Goal: Task Accomplishment & Management: Manage account settings

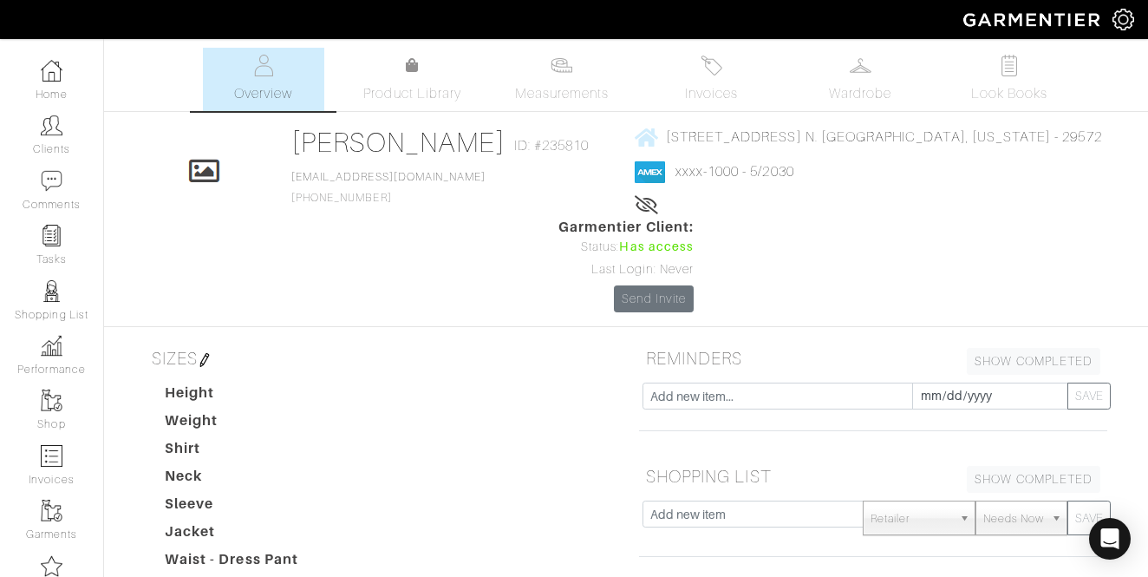
scroll to position [23, 0]
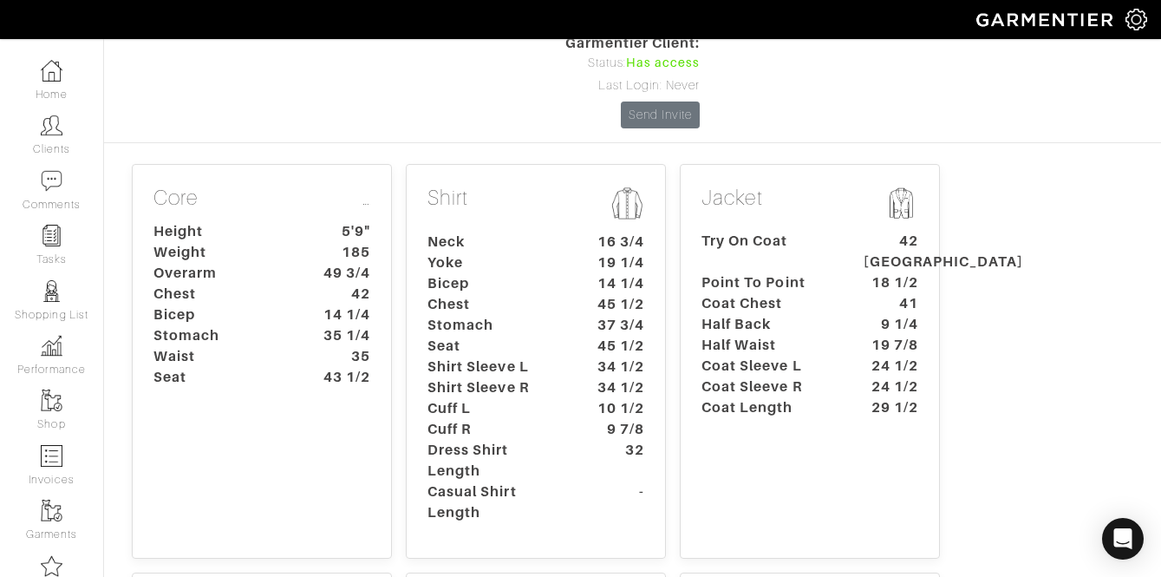
scroll to position [187, 0]
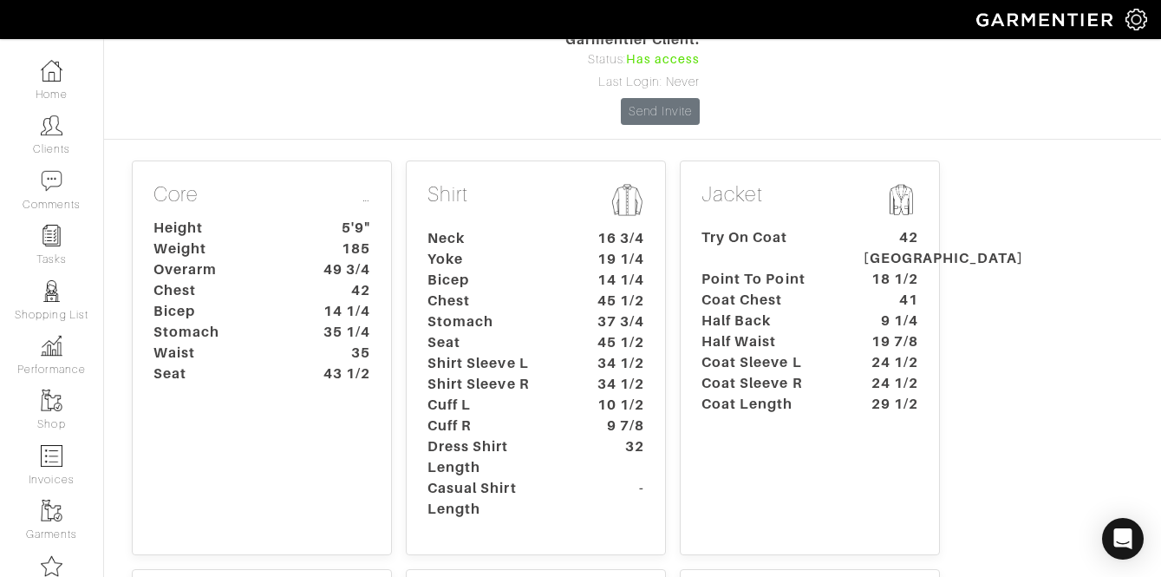
click at [843, 373] on dt "Coat Sleeve R" at bounding box center [770, 383] width 162 height 21
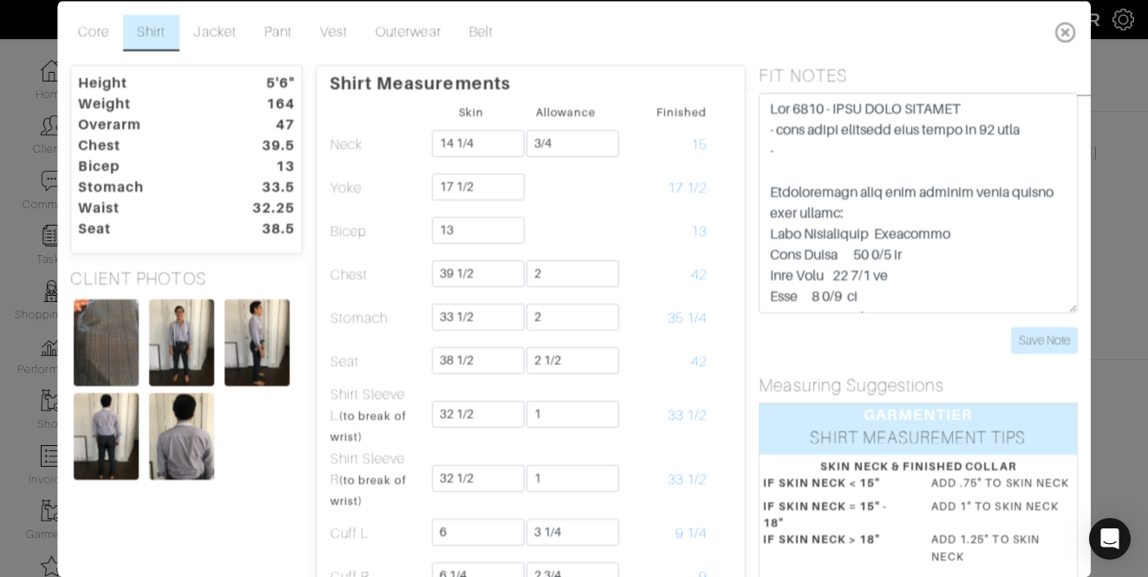
click at [1062, 29] on icon at bounding box center [1067, 31] width 36 height 35
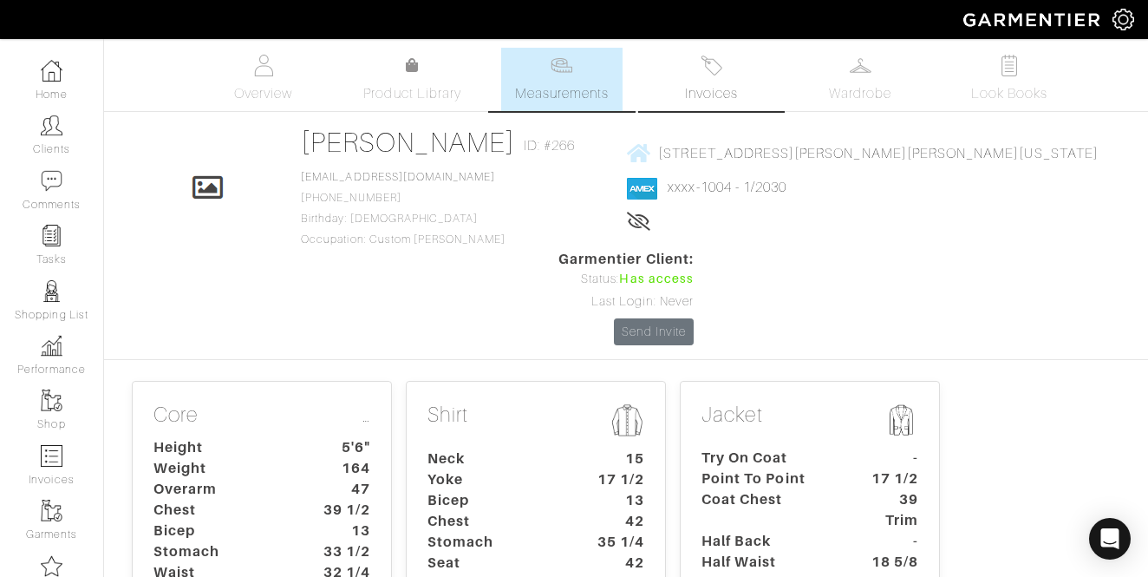
click at [718, 85] on span "Invoices" at bounding box center [711, 93] width 53 height 21
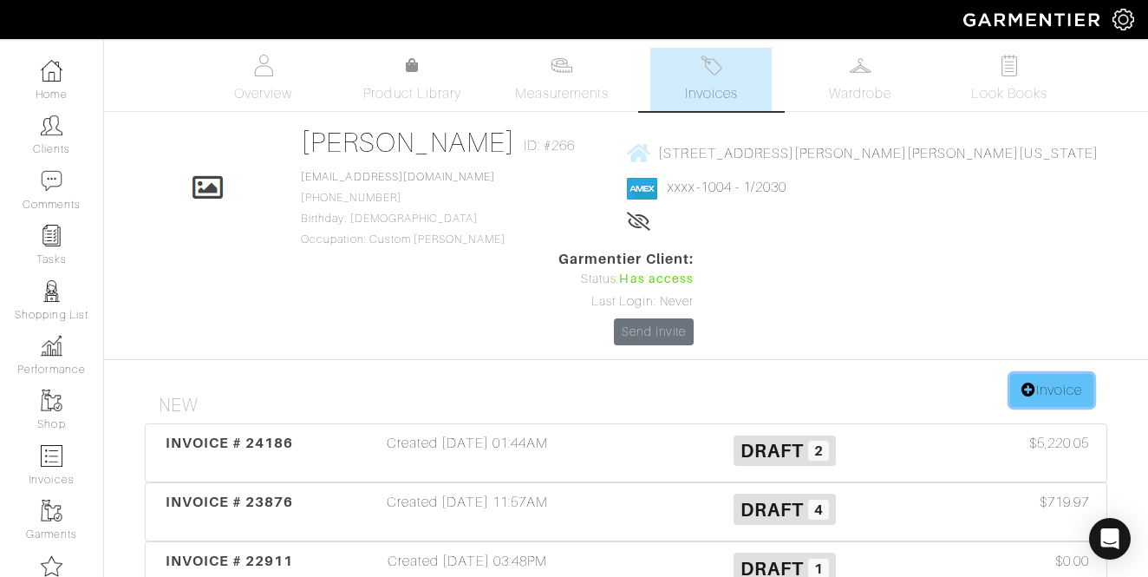
click at [1038, 374] on link "Invoice" at bounding box center [1051, 390] width 83 height 33
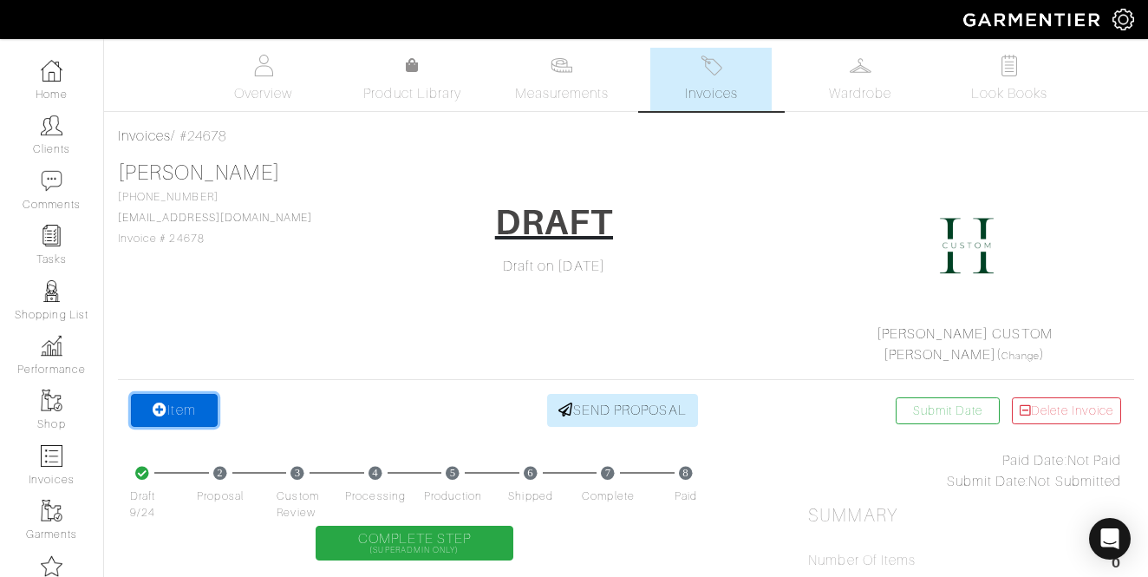
click at [188, 414] on link "Item" at bounding box center [174, 410] width 87 height 33
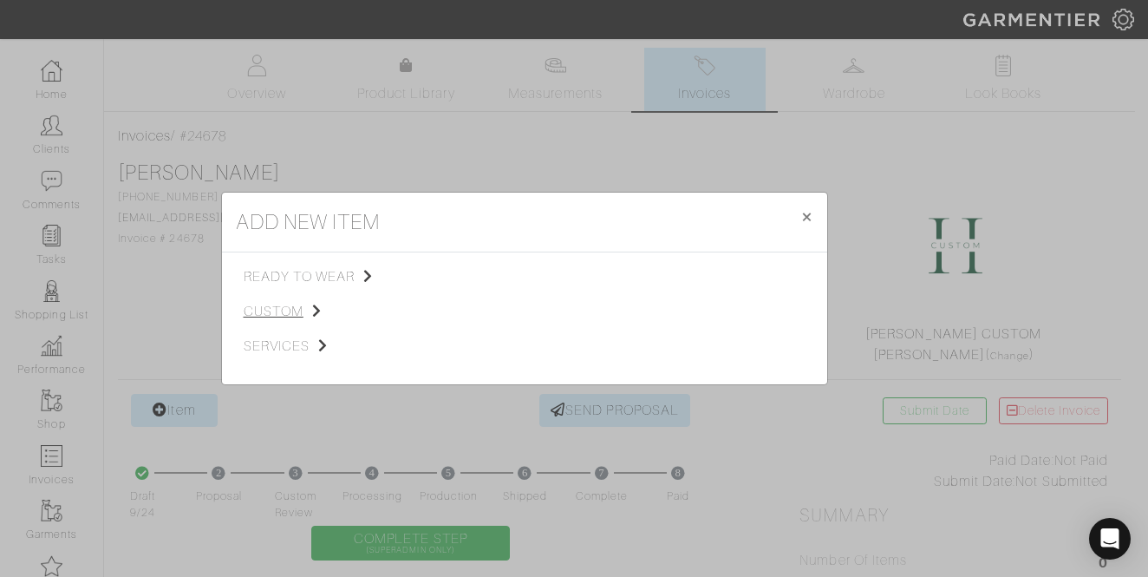
click at [278, 315] on span "custom" at bounding box center [331, 311] width 174 height 21
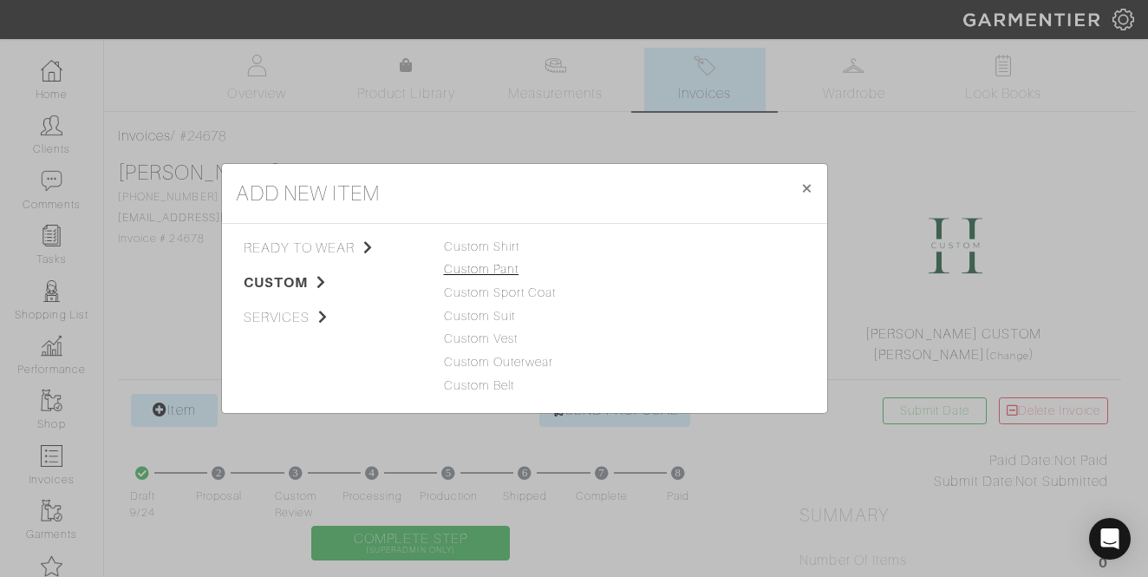
click at [503, 271] on link "Custom Pant" at bounding box center [481, 269] width 75 height 14
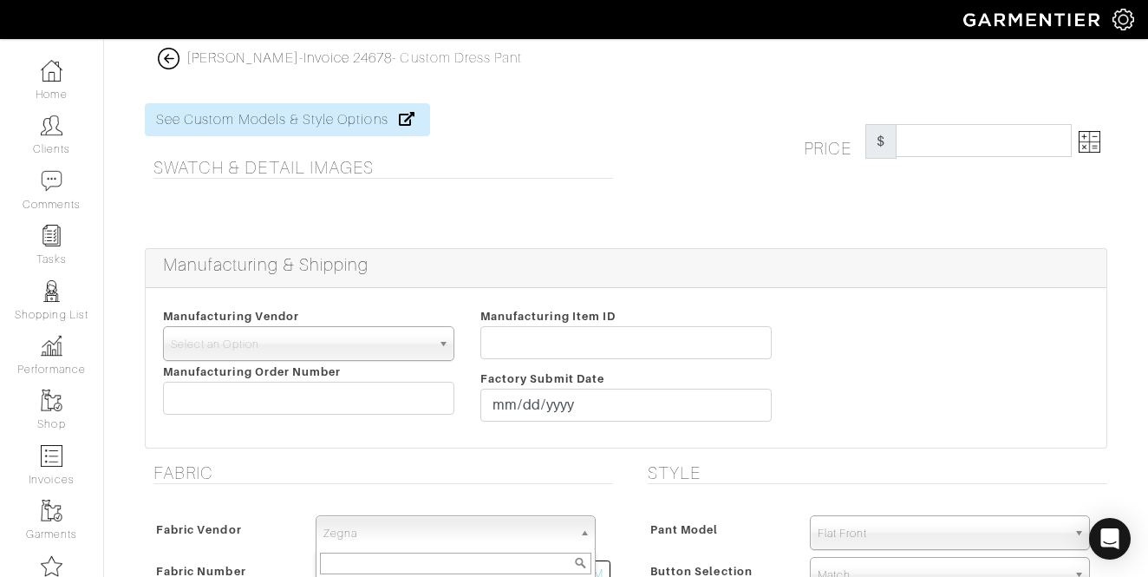
click at [507, 525] on span "Zegna" at bounding box center [447, 533] width 249 height 35
type input "house"
select select "75"
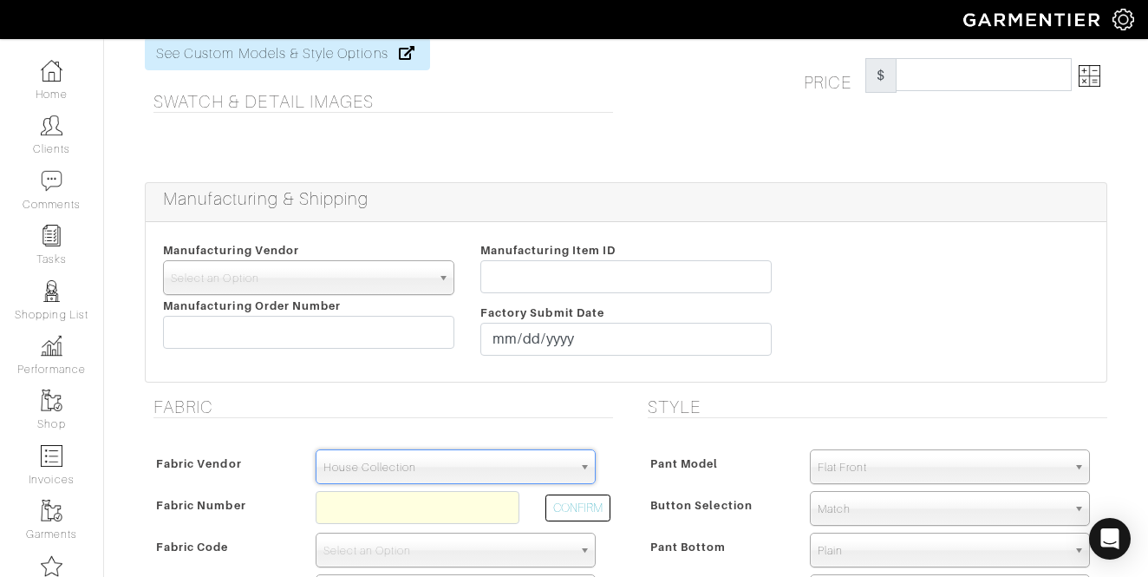
scroll to position [83, 0]
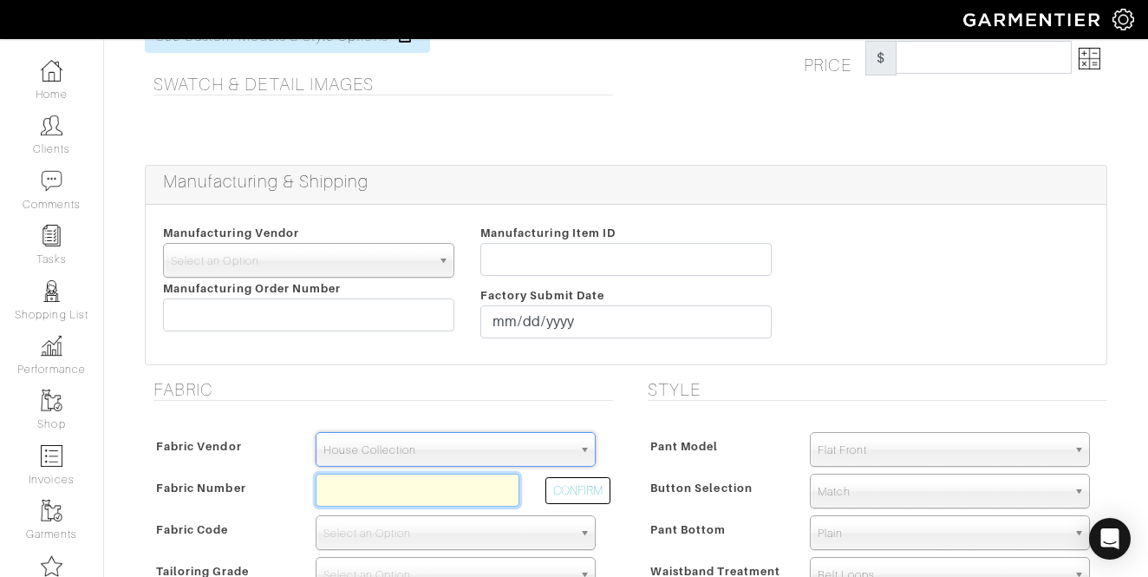
click at [422, 476] on input "text" at bounding box center [418, 490] width 204 height 33
type input "2"
type input "e7-48144937"
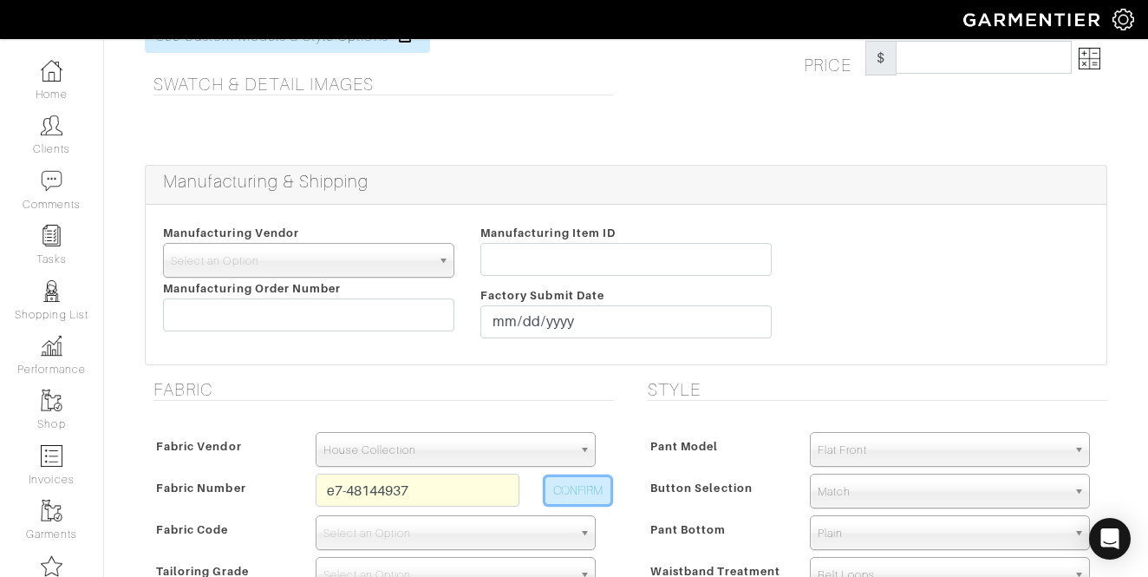
click at [579, 498] on button "CONFIRM" at bounding box center [578, 490] width 65 height 27
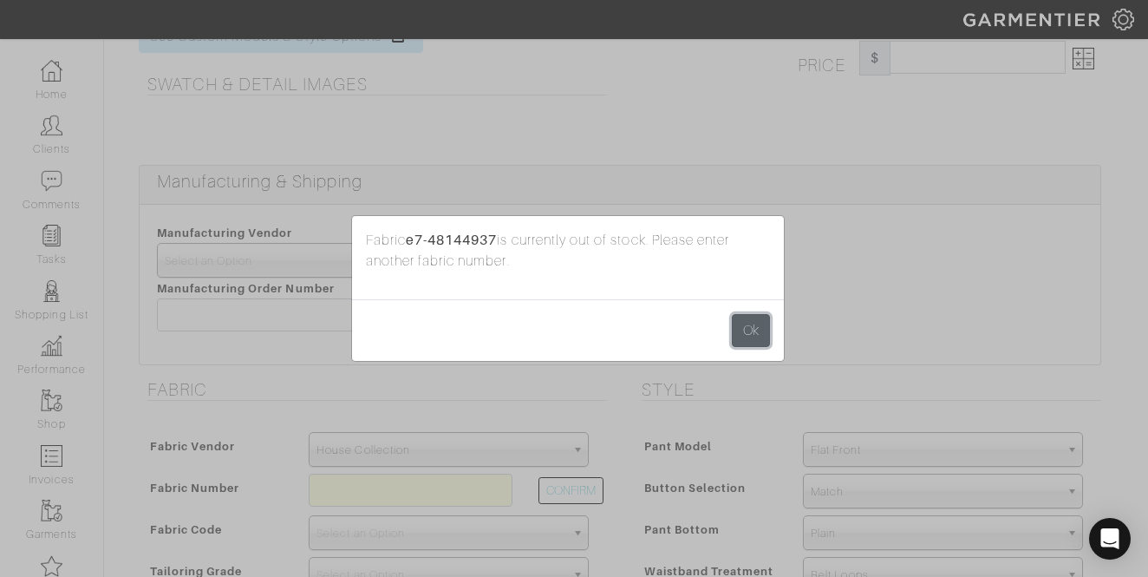
click at [742, 340] on button "Ok" at bounding box center [751, 330] width 38 height 33
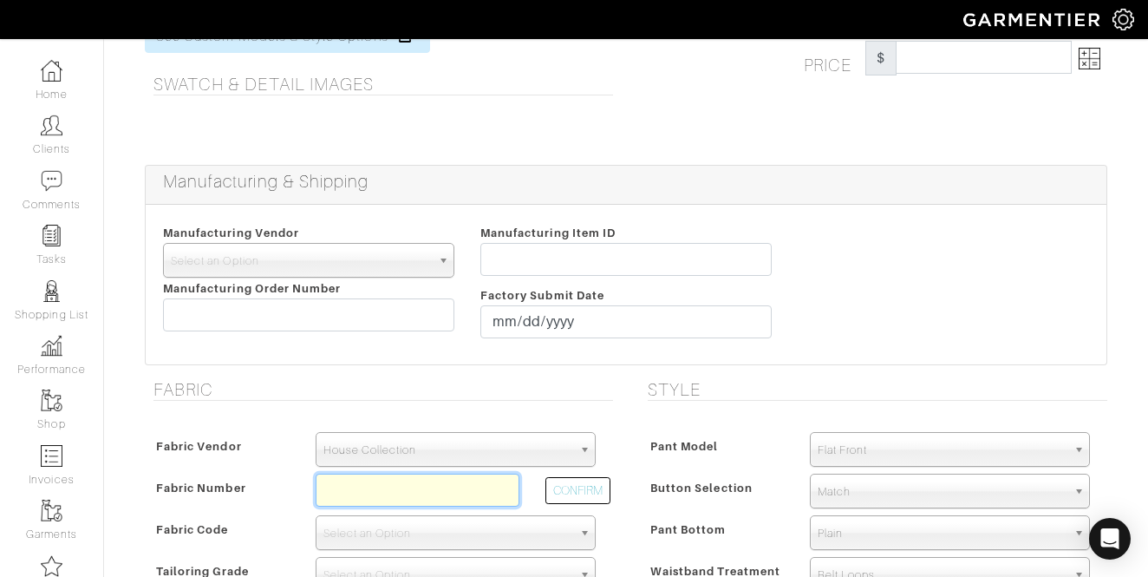
click at [372, 493] on input "text" at bounding box center [418, 490] width 204 height 33
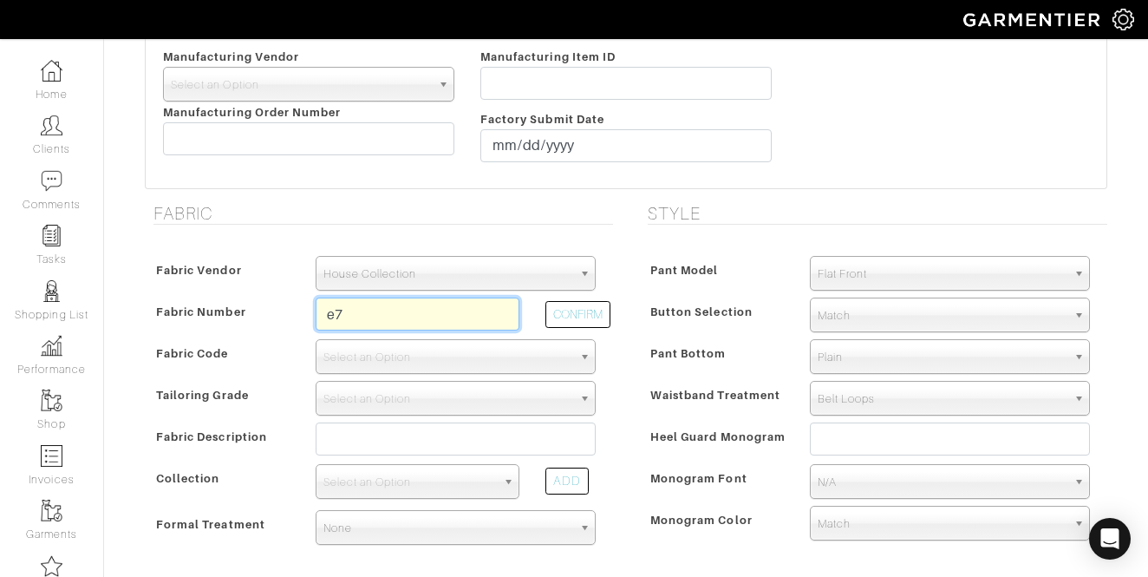
scroll to position [275, 0]
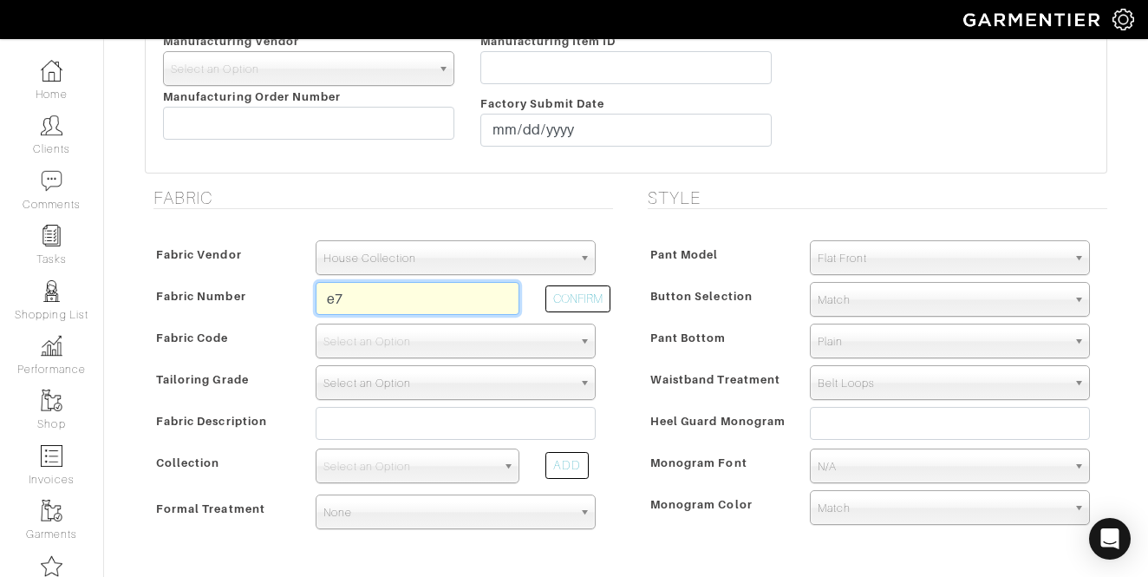
type input "e7"
click at [368, 388] on span "Select an Option" at bounding box center [447, 383] width 249 height 35
click at [369, 387] on span "Select an Option" at bounding box center [447, 383] width 249 height 35
click at [447, 286] on input "e7" at bounding box center [418, 298] width 204 height 33
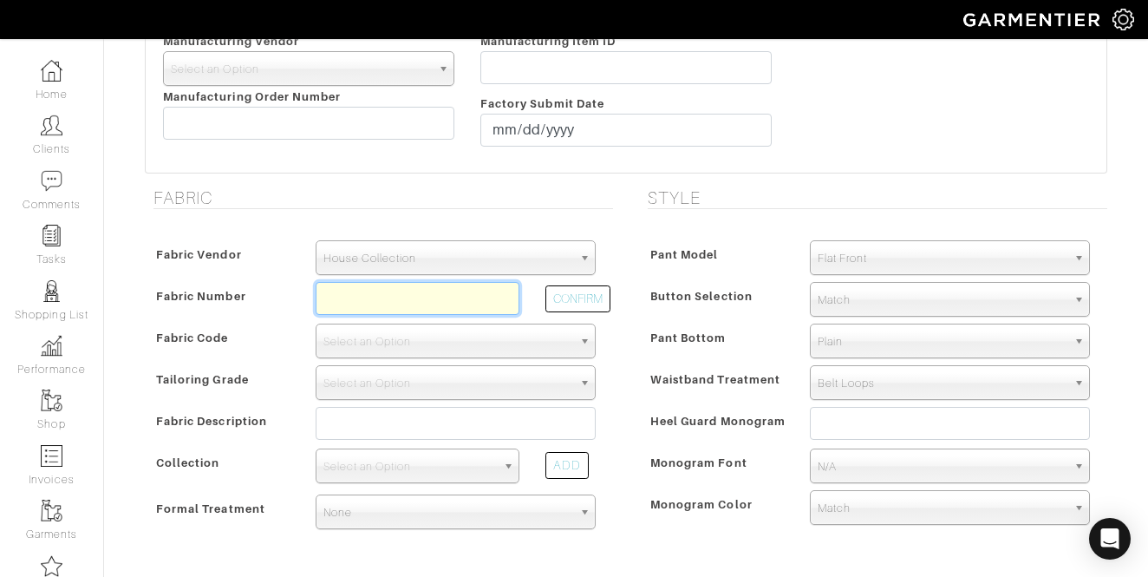
scroll to position [280, 0]
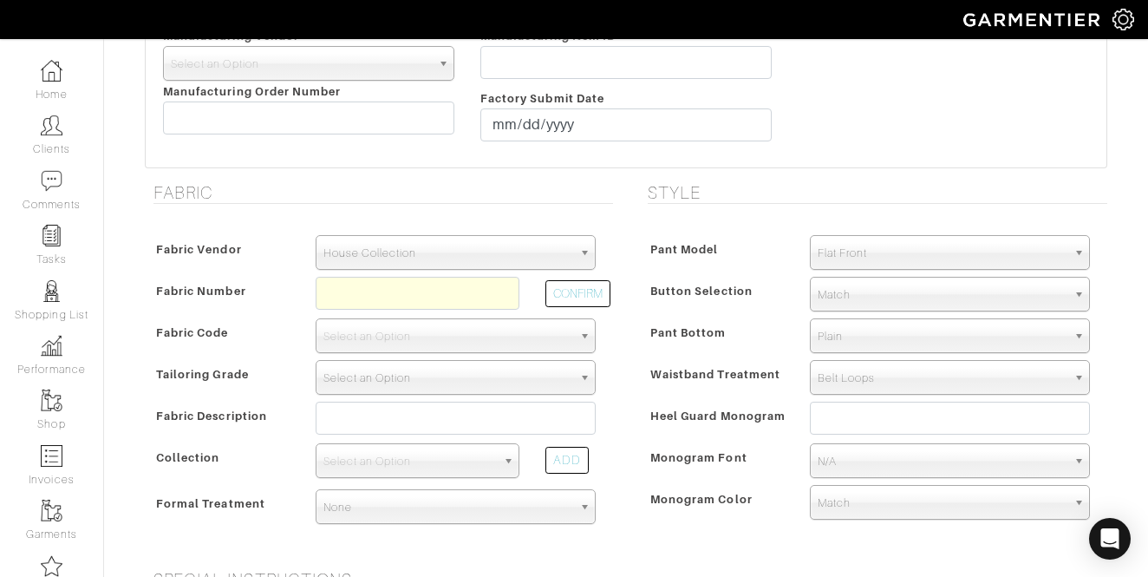
click at [393, 374] on span "Select an Option" at bounding box center [447, 378] width 249 height 35
click at [392, 375] on span "Select an Option" at bounding box center [447, 378] width 249 height 35
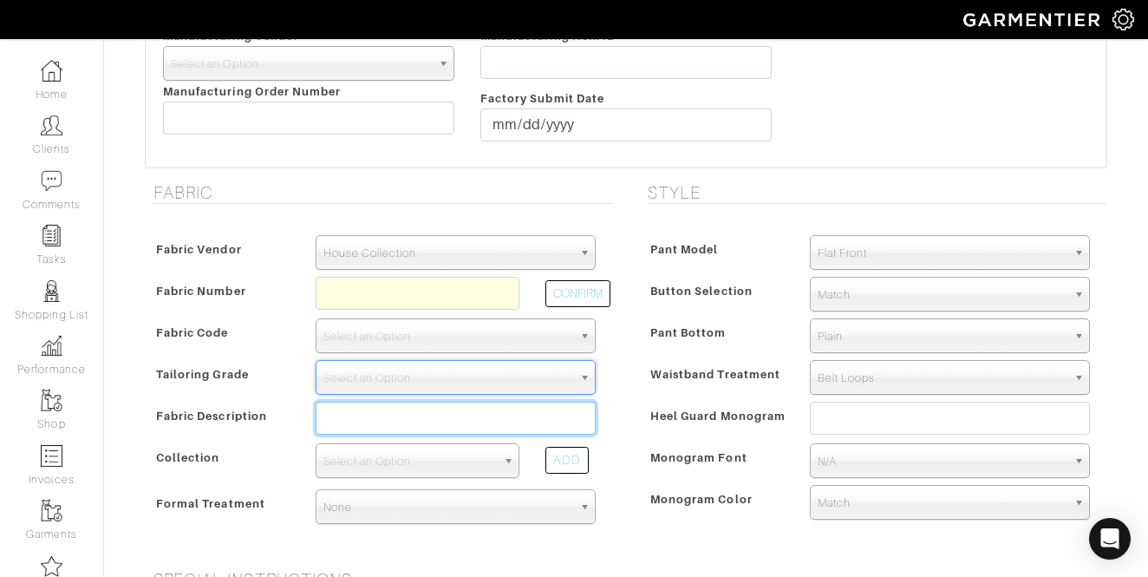
click at [352, 419] on input "text" at bounding box center [456, 418] width 280 height 33
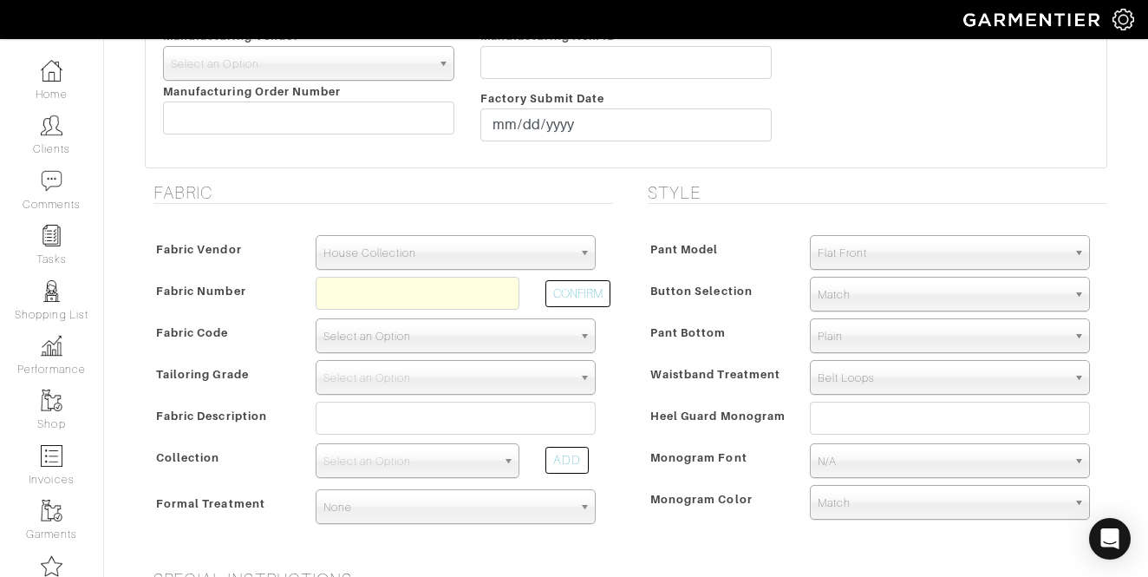
click at [358, 343] on span "Select an Option" at bounding box center [447, 336] width 249 height 35
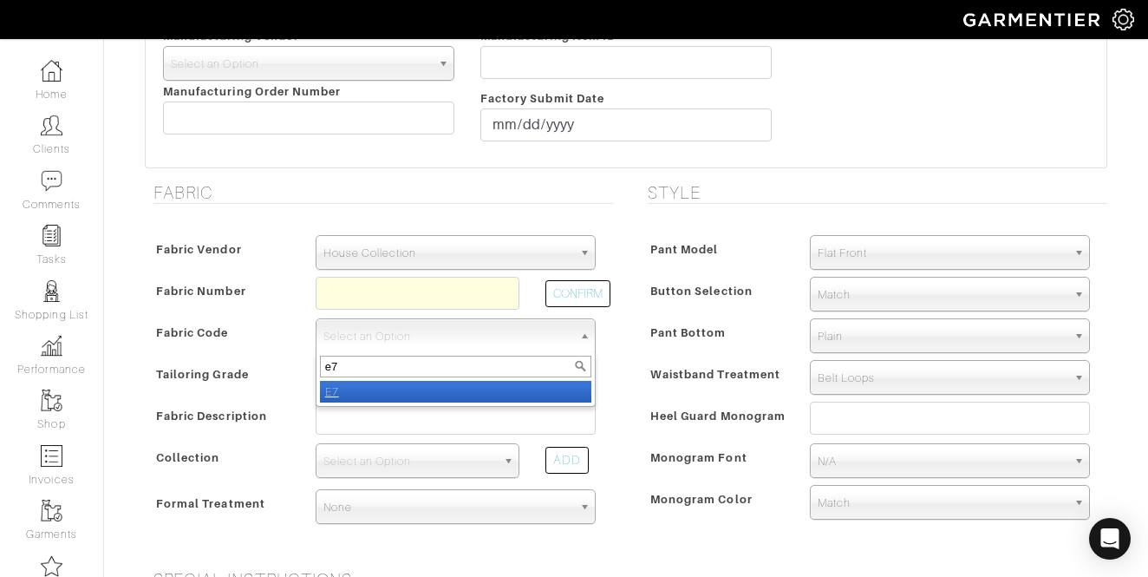
type input "e7"
click at [382, 392] on li "E7" at bounding box center [455, 392] width 271 height 22
select select "1175"
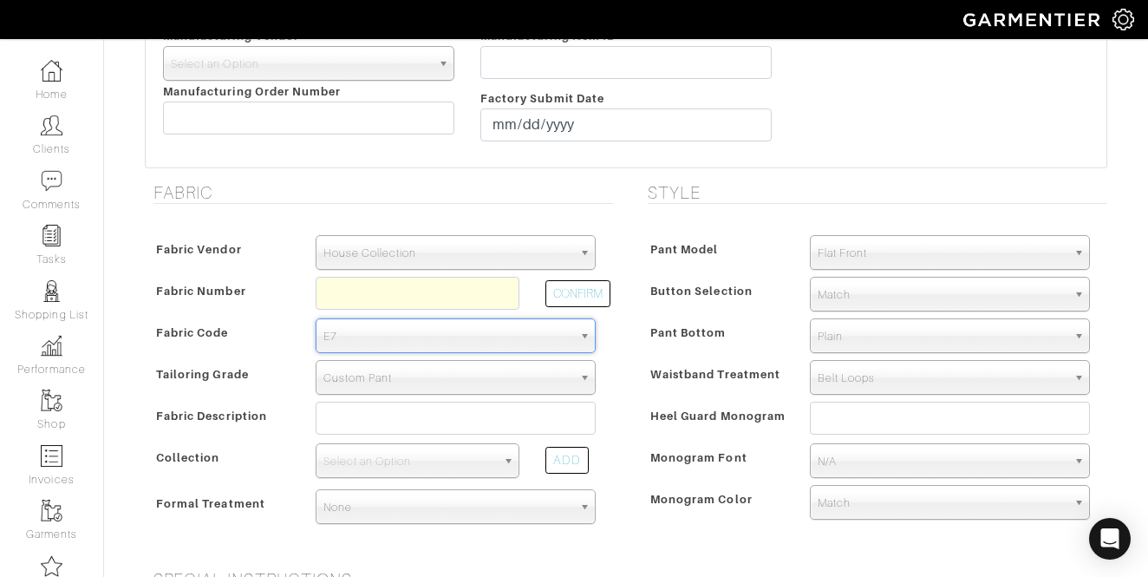
click at [685, 345] on div "Pant Bottom" at bounding box center [721, 337] width 154 height 31
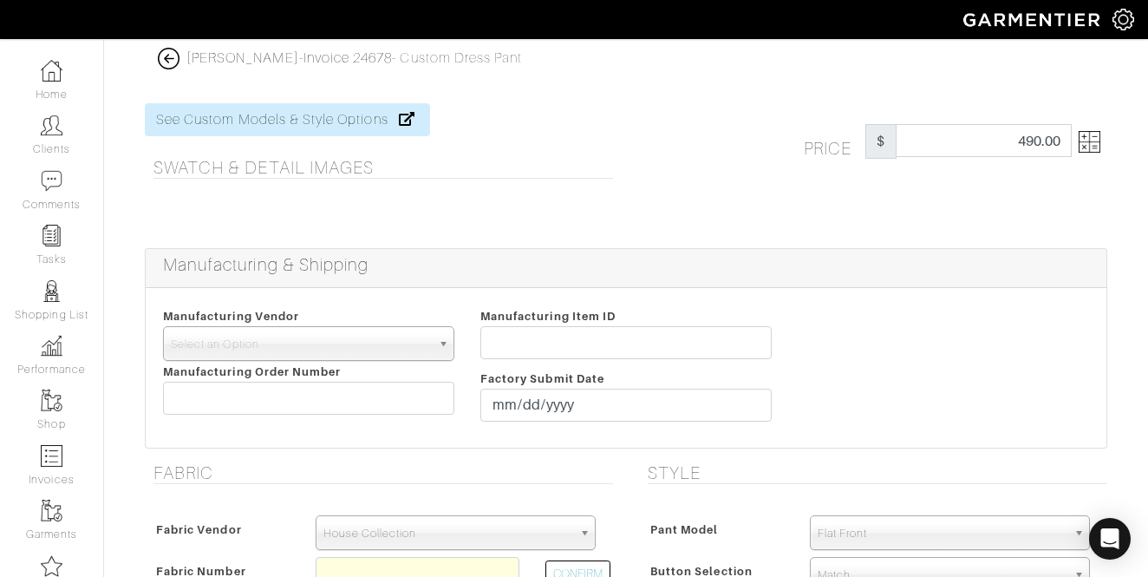
click at [1094, 139] on img at bounding box center [1090, 142] width 22 height 22
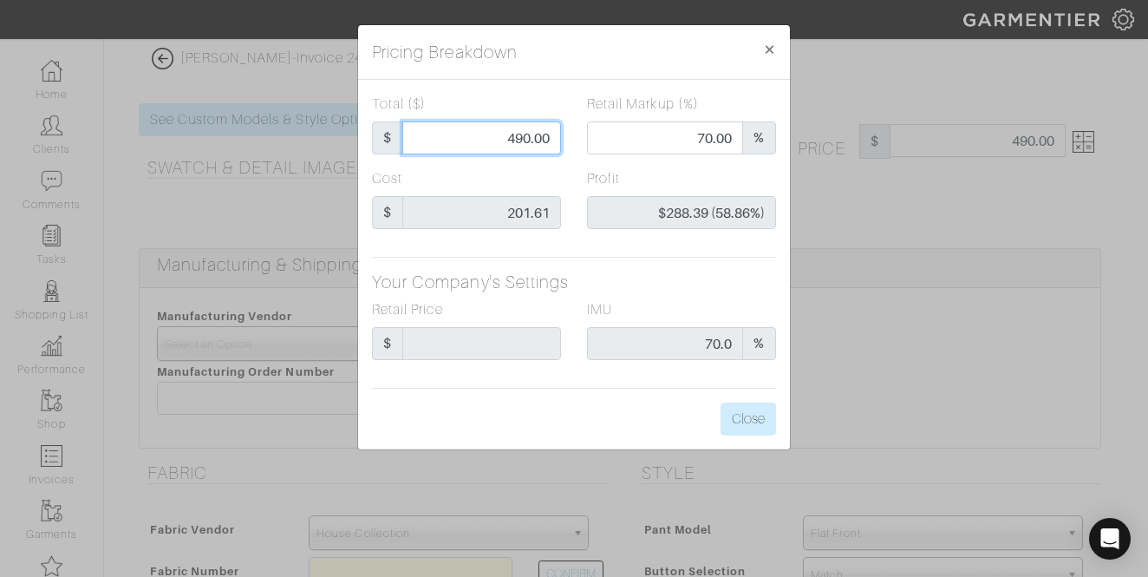
click at [500, 132] on input "490.00" at bounding box center [481, 137] width 159 height 33
type input "4"
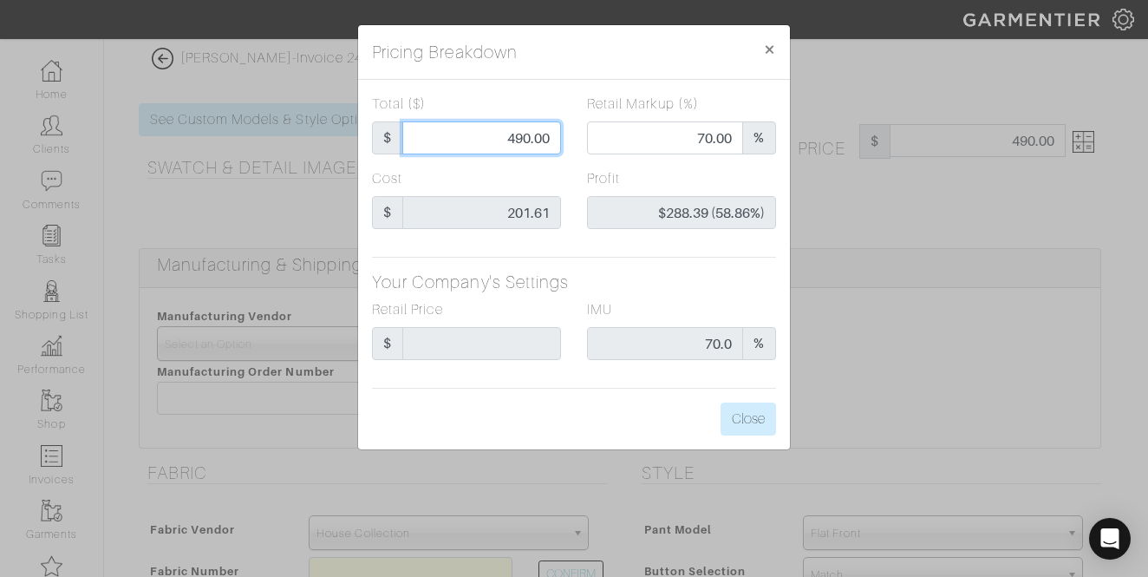
type input "0.00"
type input "-$197.61 (-4940.25%)"
type input "45"
type input "-$156.61 (-348.02%)"
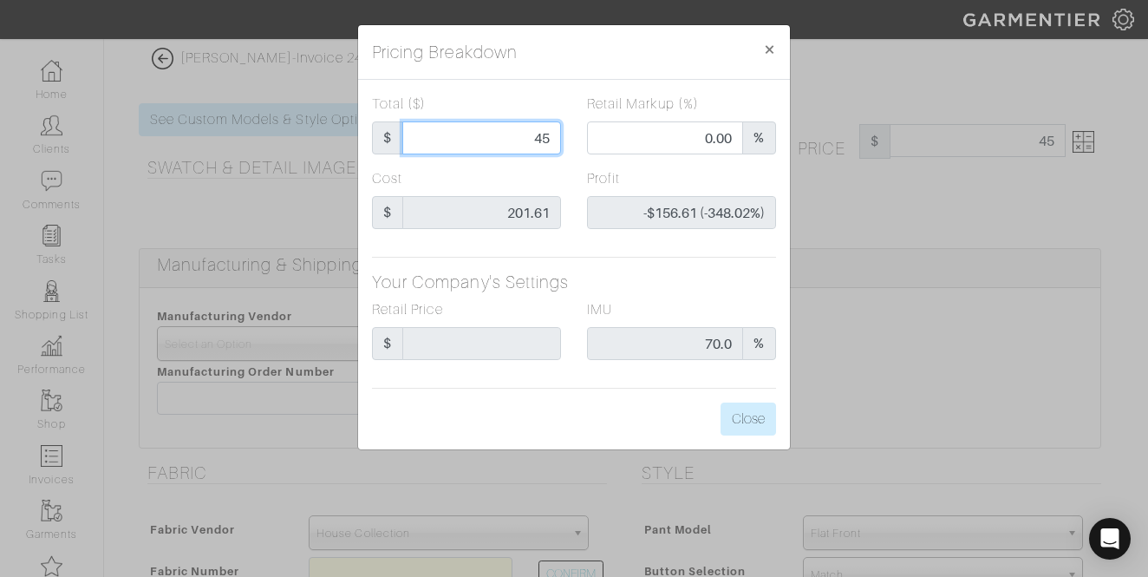
type input "450"
type input "67.33"
type input "$248.39 (55.20%)"
type input "450"
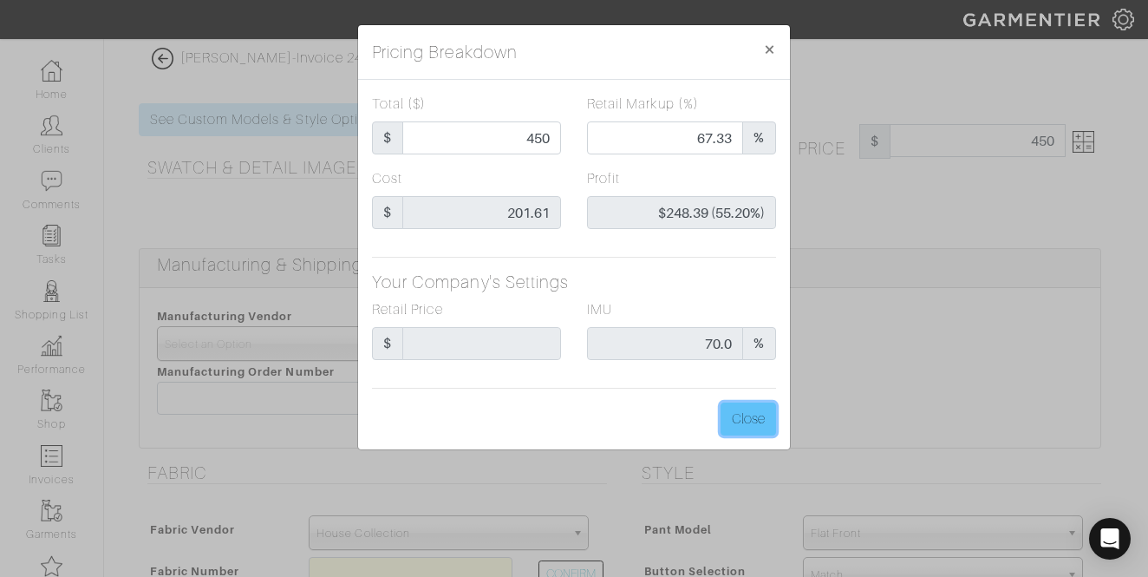
type input "450.00"
click at [742, 426] on button "Close" at bounding box center [749, 418] width 56 height 33
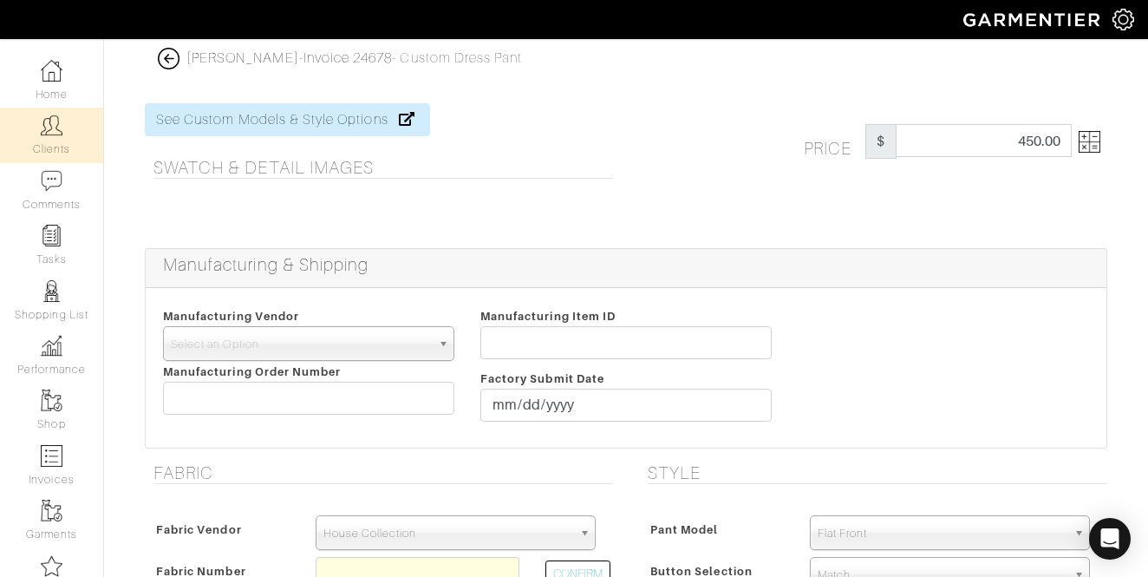
click at [42, 131] on img at bounding box center [52, 125] width 22 height 22
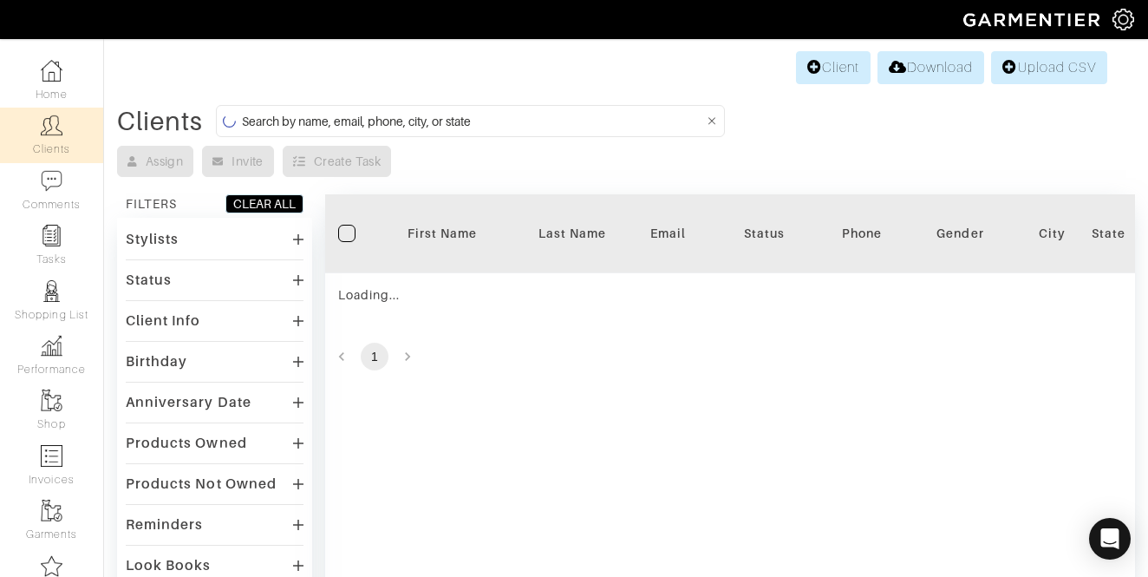
click at [389, 124] on input at bounding box center [473, 121] width 462 height 22
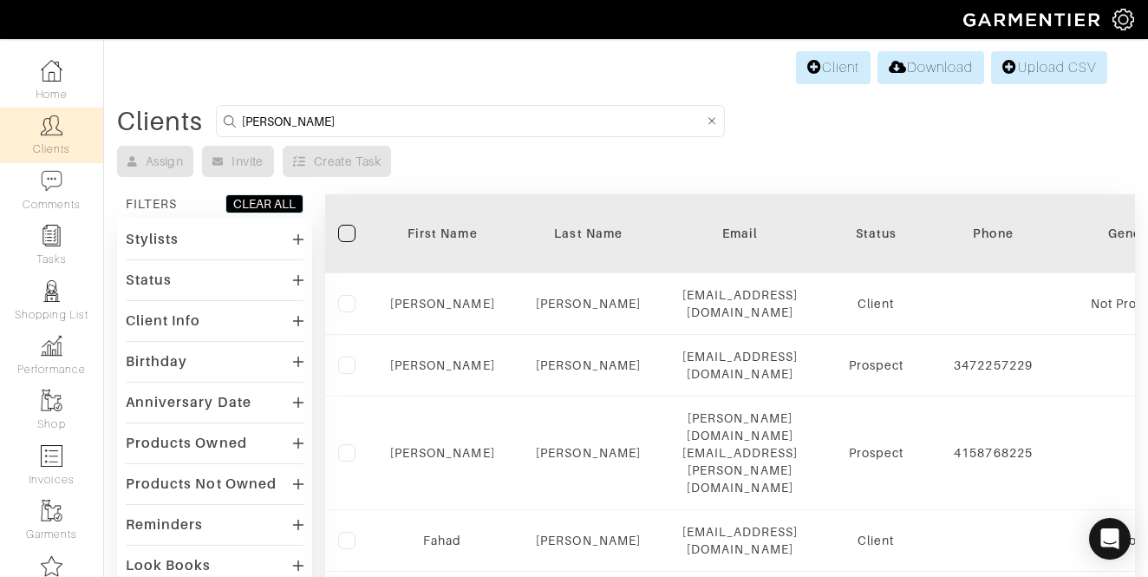
type input "jim fore"
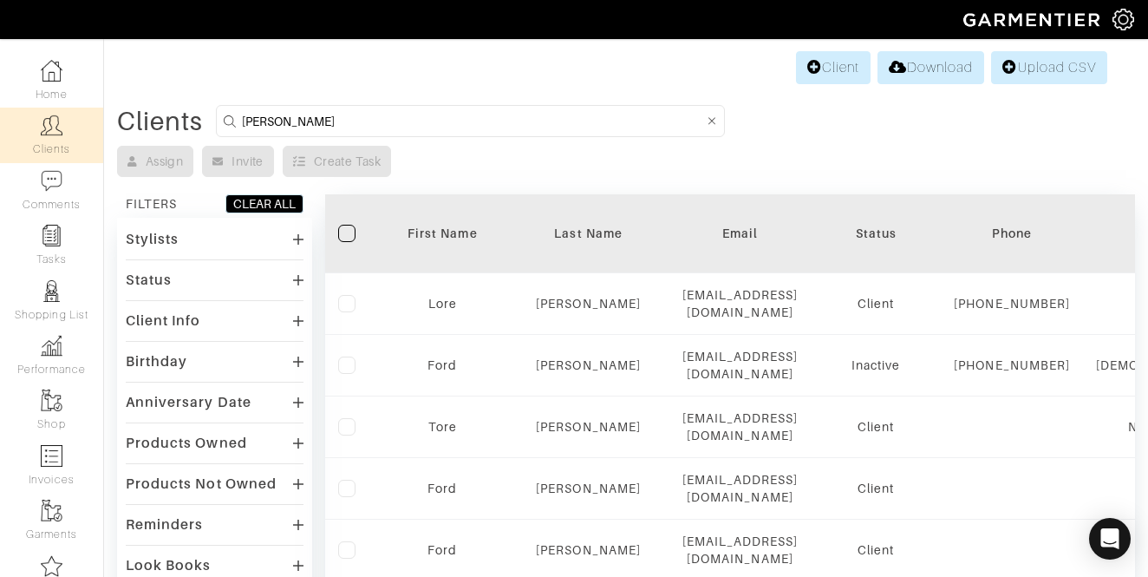
click at [276, 240] on div "Stylists" at bounding box center [215, 238] width 178 height 25
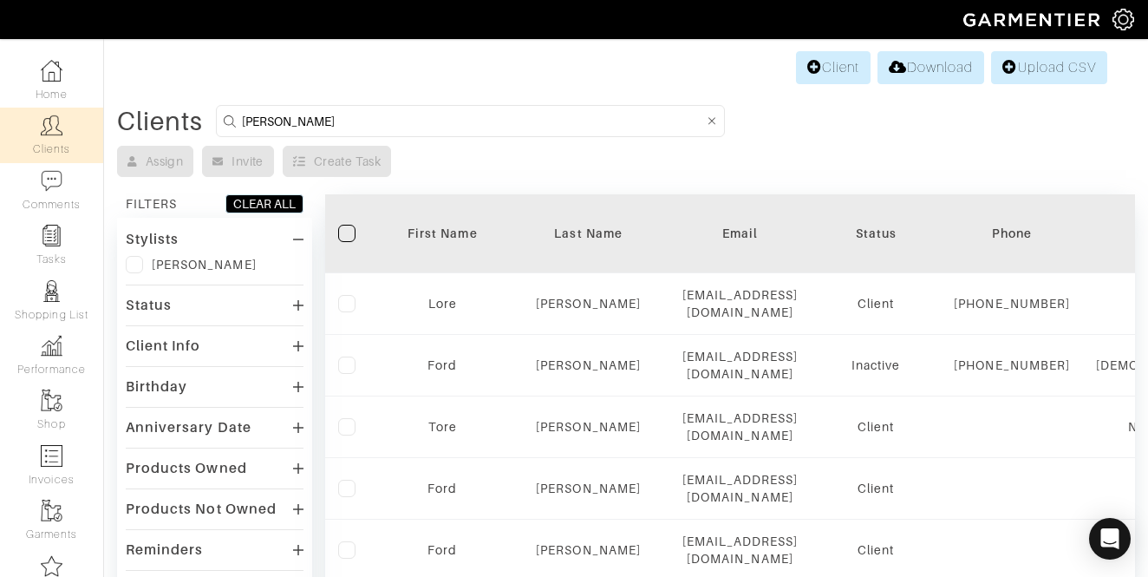
click at [143, 261] on div "[PERSON_NAME]" at bounding box center [215, 264] width 178 height 17
click at [135, 259] on label at bounding box center [134, 264] width 17 height 17
click at [0, 0] on input "checkbox" at bounding box center [0, 0] width 0 height 0
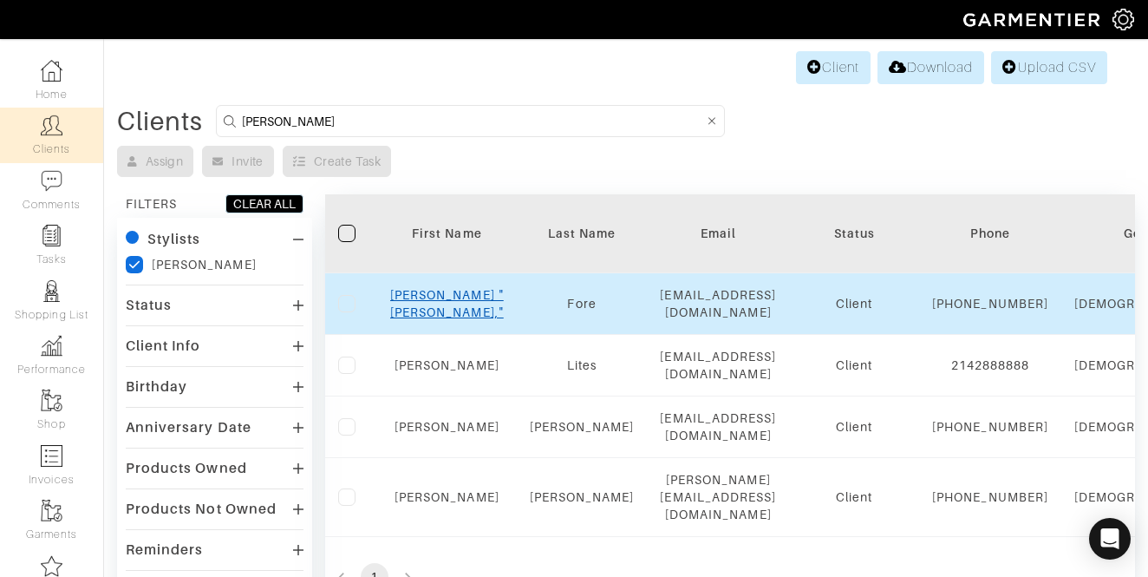
click at [452, 301] on link "James "Jim,"" at bounding box center [447, 303] width 114 height 31
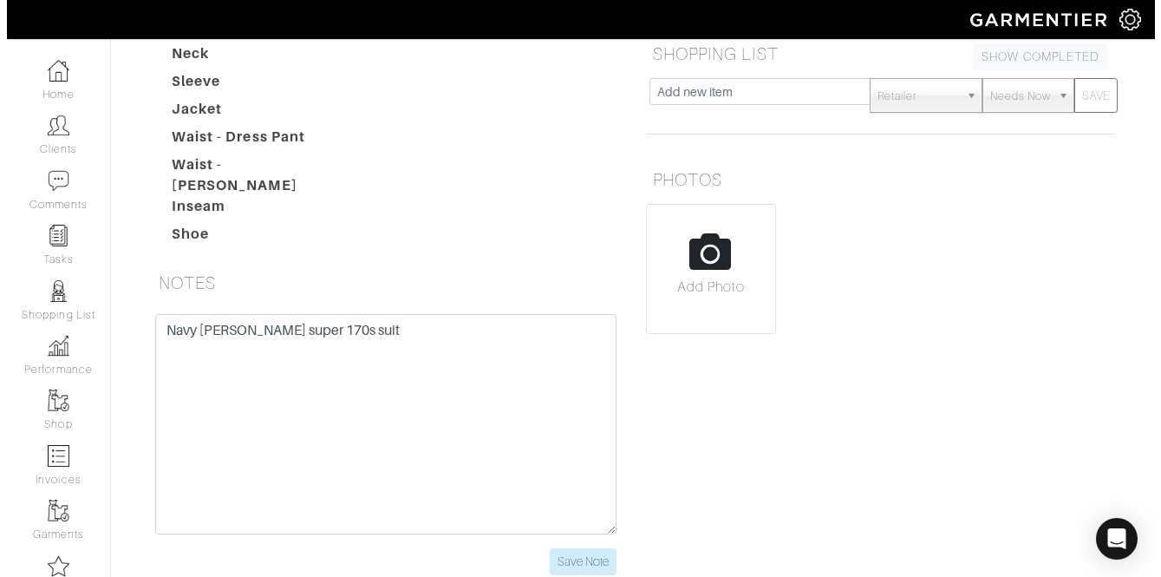
scroll to position [343, 0]
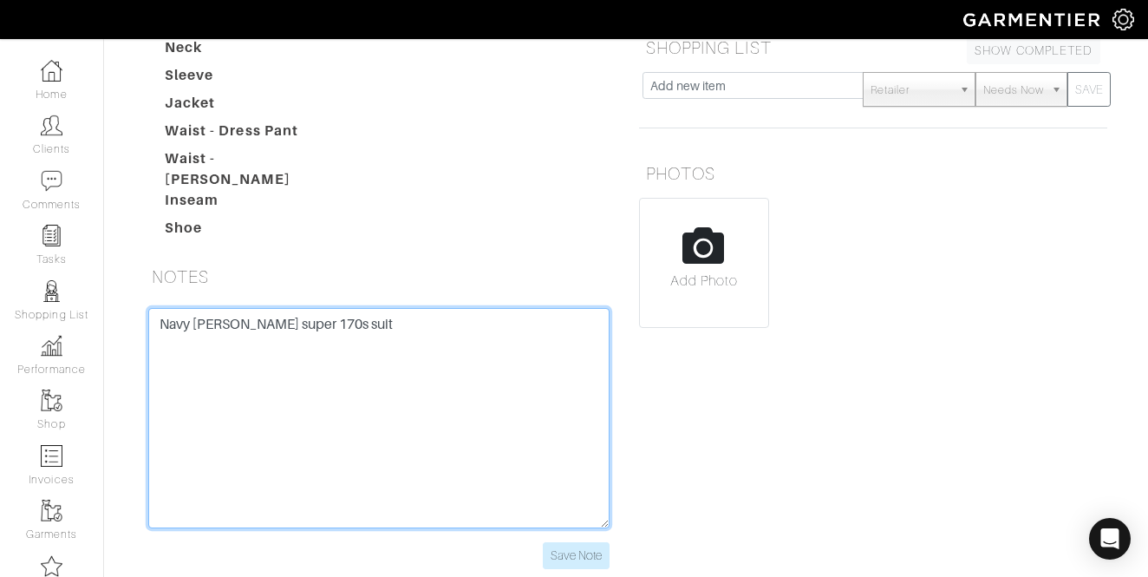
click at [474, 332] on textarea "Navy Loro Piana super 170s suit" at bounding box center [378, 418] width 461 height 220
drag, startPoint x: 256, startPoint y: 352, endPoint x: 188, endPoint y: 354, distance: 67.7
click at [188, 354] on textarea "Navy Loro Piana super 170s suit" at bounding box center [378, 418] width 461 height 220
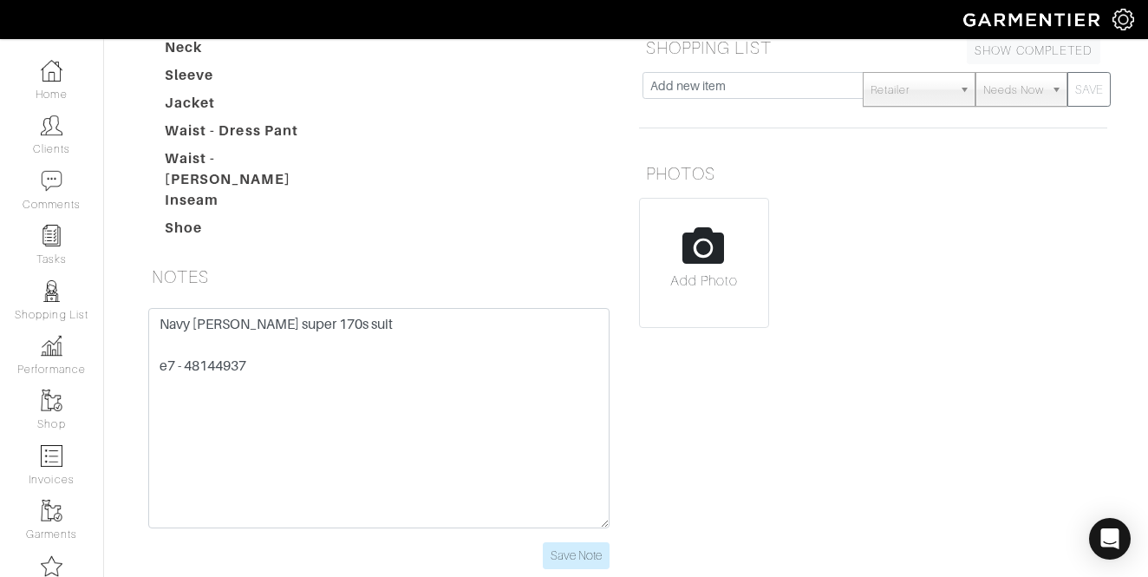
click at [564, 558] on div "Navy Loro Piana super 170s suit Save Note" at bounding box center [379, 449] width 494 height 282
click at [565, 547] on input "Save Note" at bounding box center [576, 555] width 67 height 27
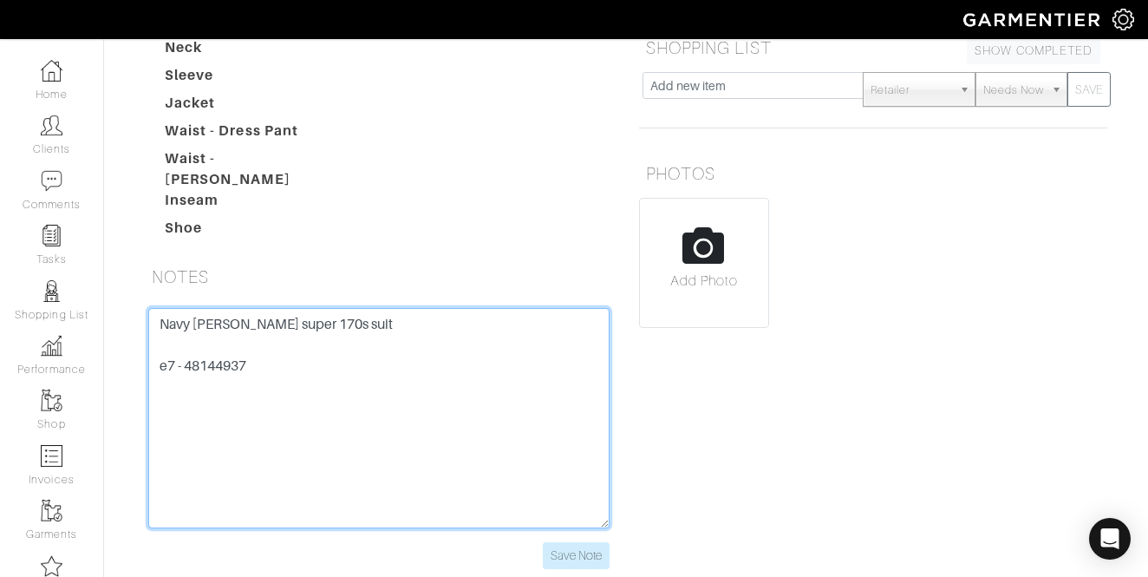
click at [392, 401] on textarea "Navy Loro Piana super 170s suit" at bounding box center [378, 418] width 461 height 220
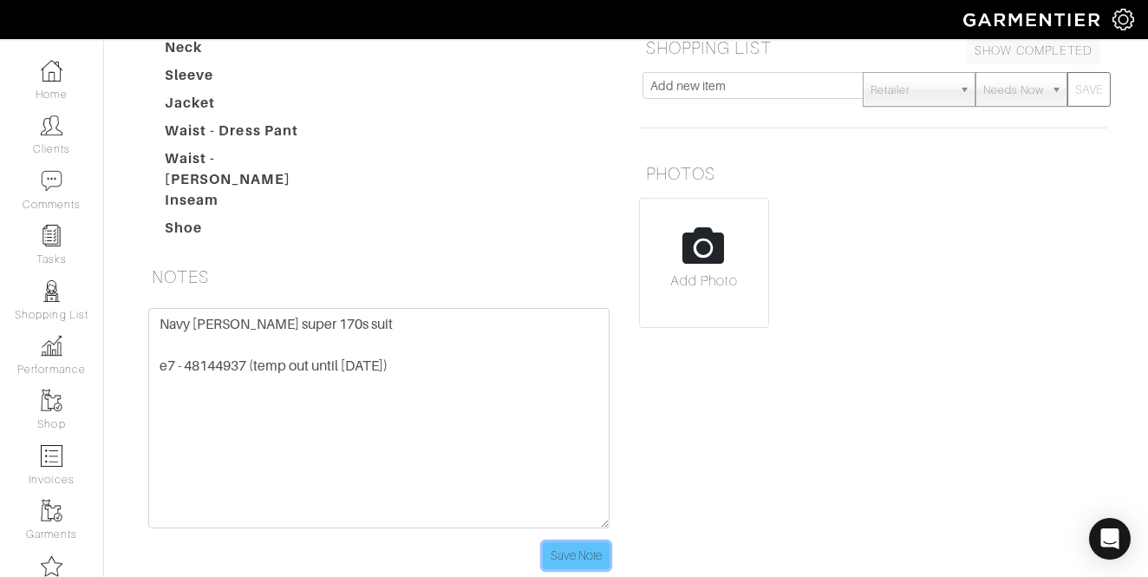
click at [594, 547] on input "Save Note" at bounding box center [576, 555] width 67 height 27
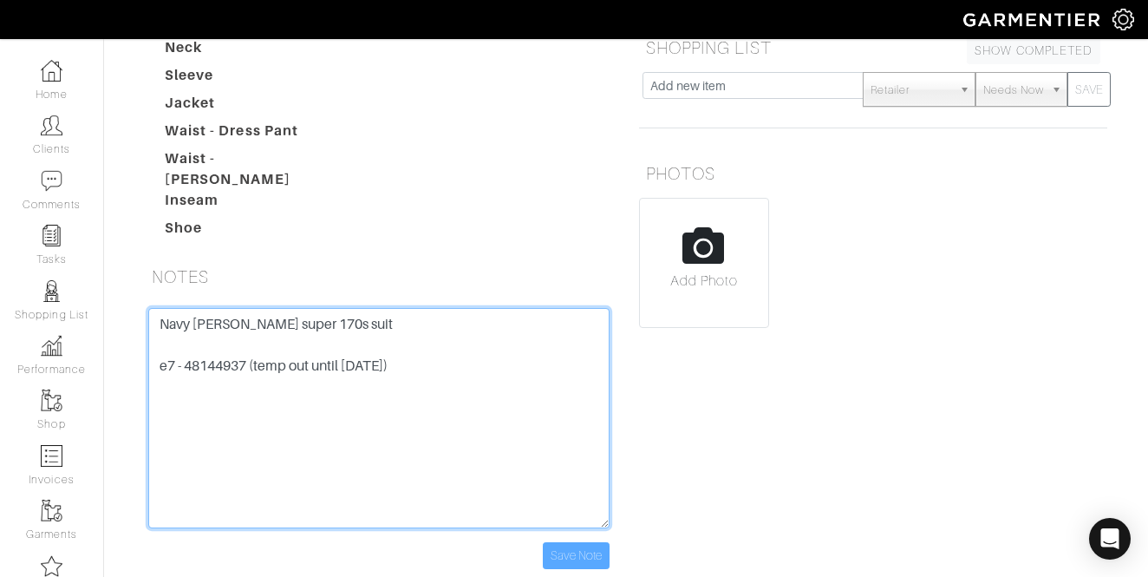
click at [424, 356] on textarea "Navy Loro Piana super 170s suit" at bounding box center [378, 418] width 461 height 220
type textarea "Navy Loro Piana super 170s suit e7 - 48144937 (temp out until oct 15) - FIND SU…"
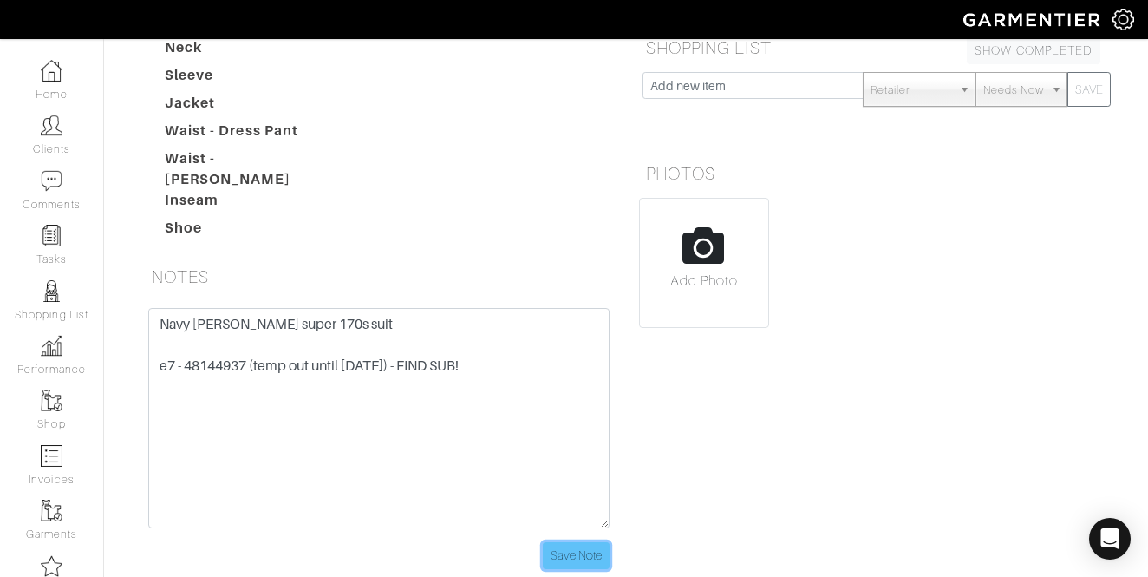
click at [585, 542] on input "Save Note" at bounding box center [576, 555] width 67 height 27
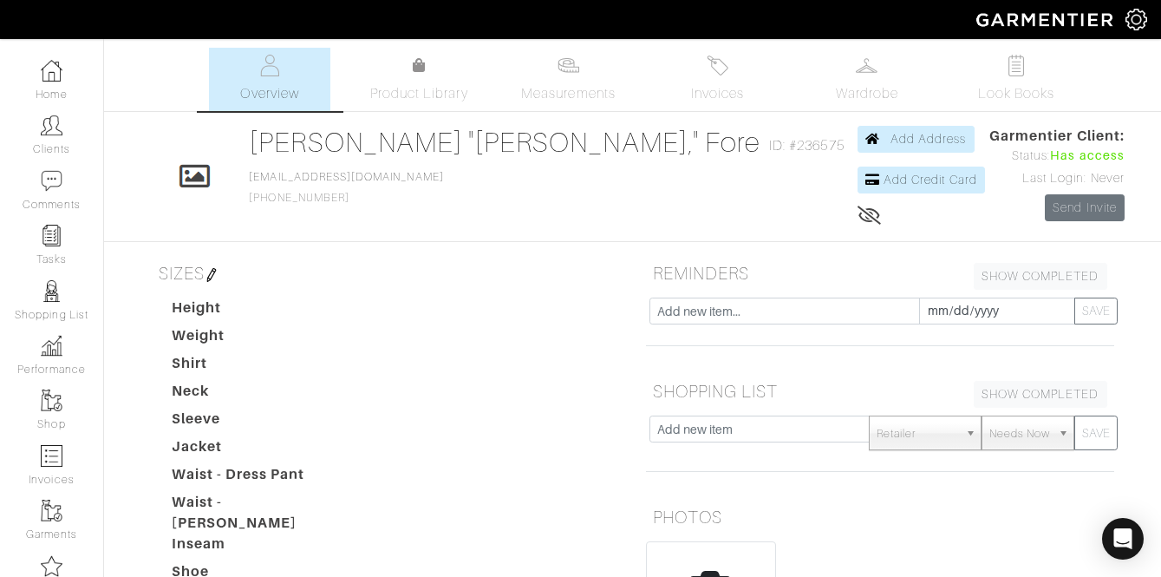
scroll to position [426, 0]
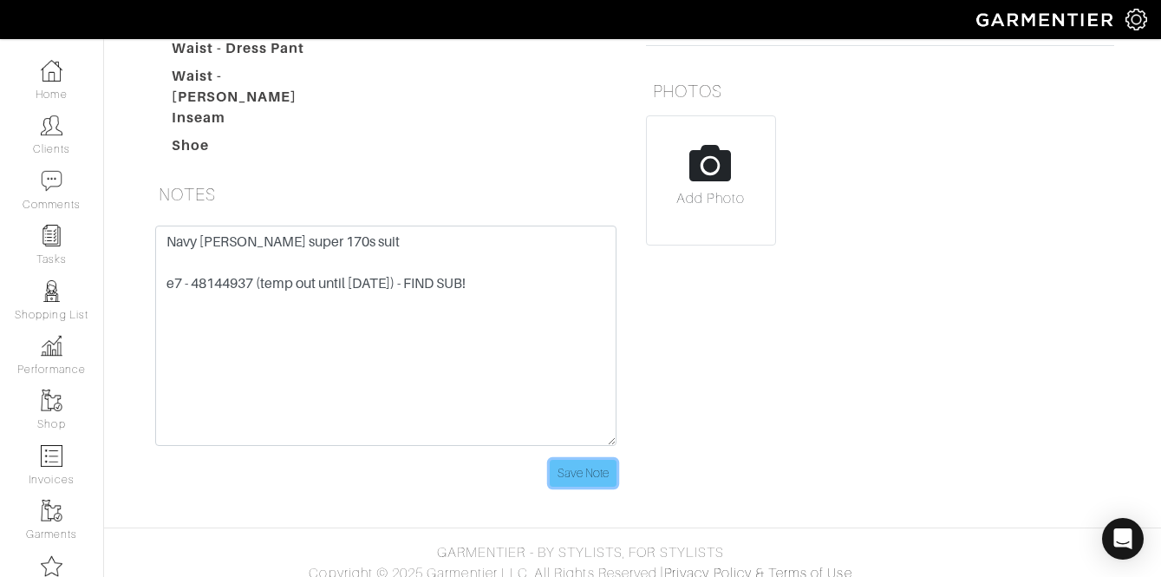
click at [569, 469] on input "Save Note" at bounding box center [583, 473] width 67 height 27
